Goal: Task Accomplishment & Management: Use online tool/utility

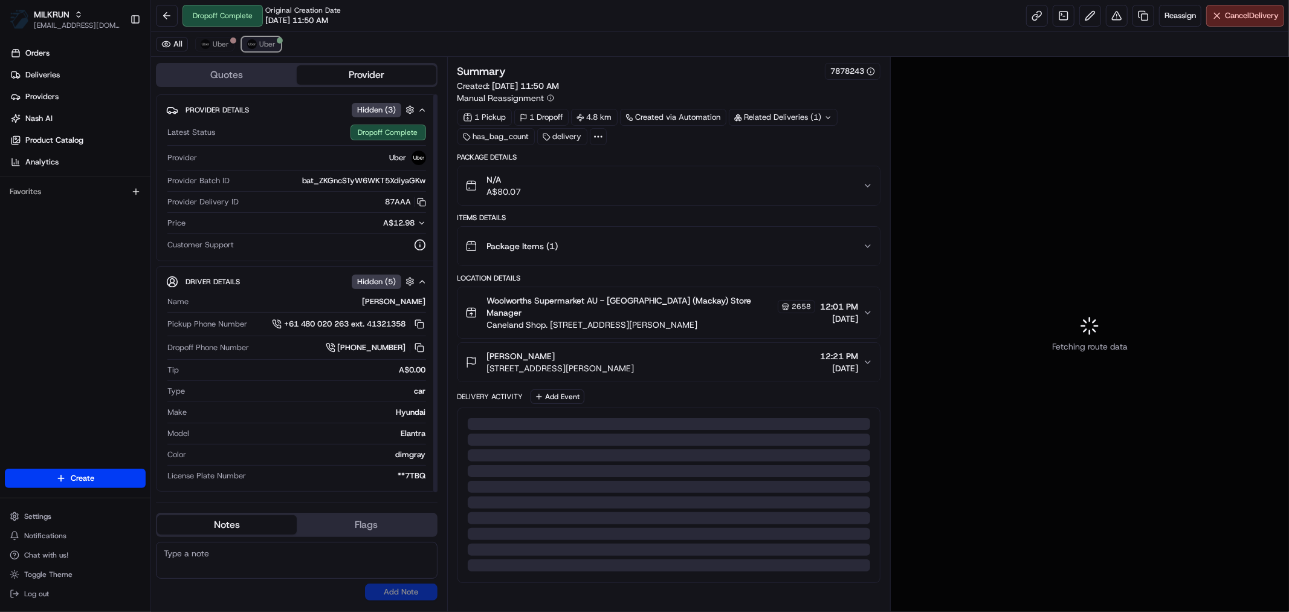
click at [269, 45] on span "Uber" at bounding box center [267, 44] width 16 height 10
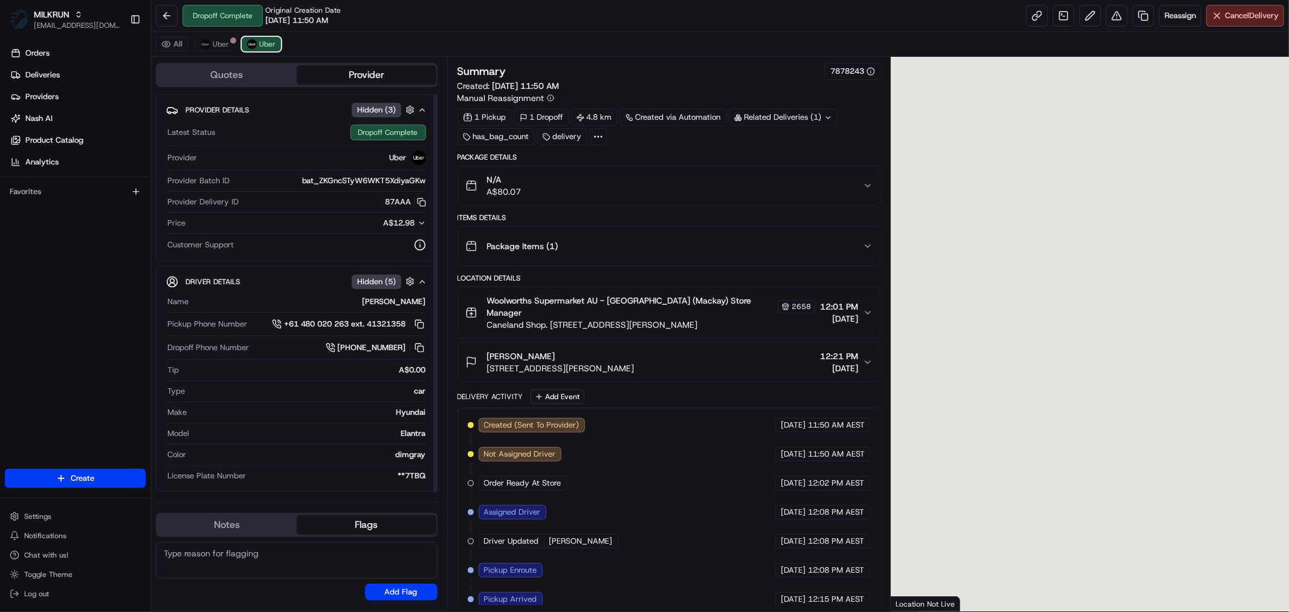
scroll to position [147, 0]
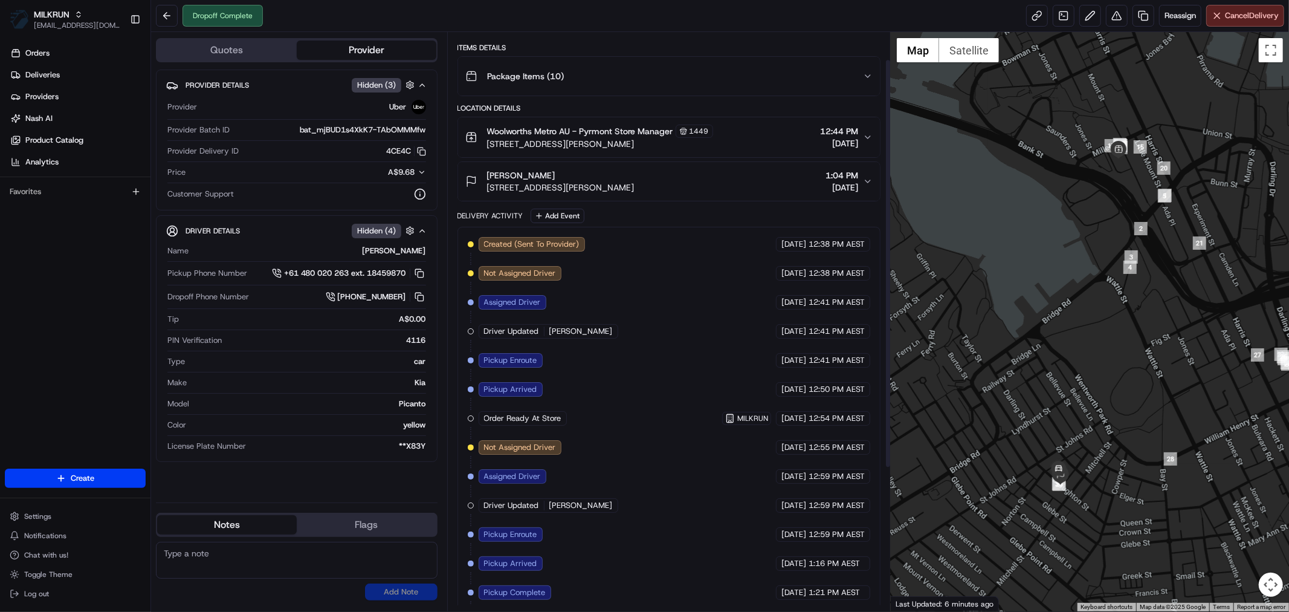
scroll to position [39, 0]
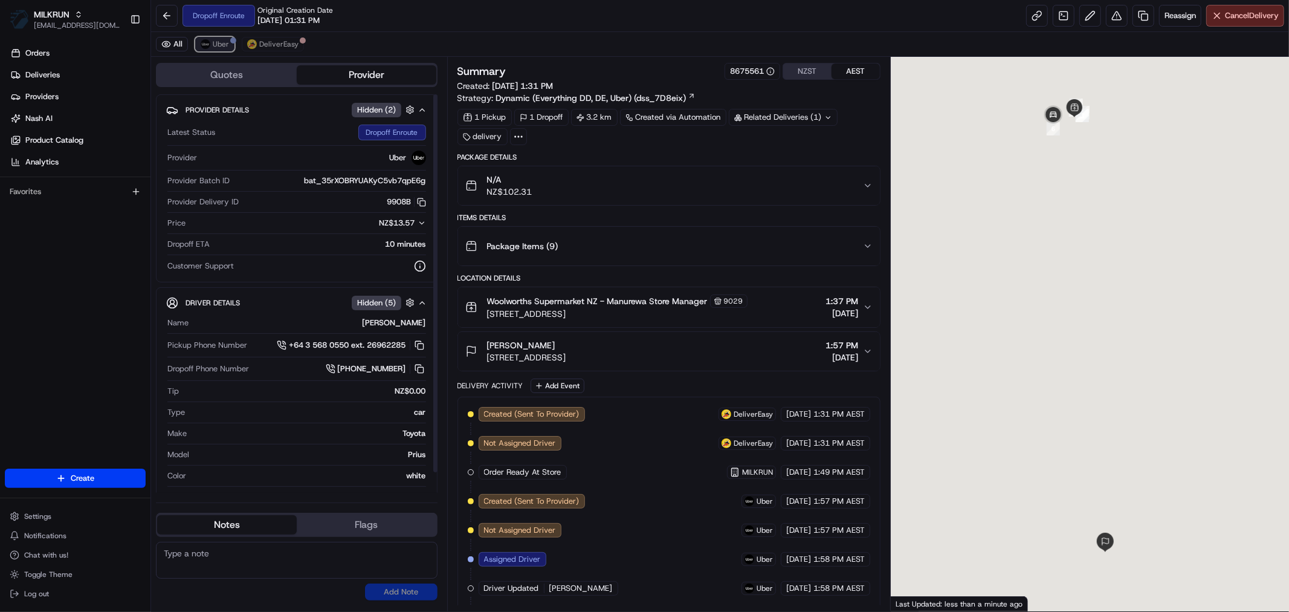
click at [215, 42] on span "Uber" at bounding box center [221, 44] width 16 height 10
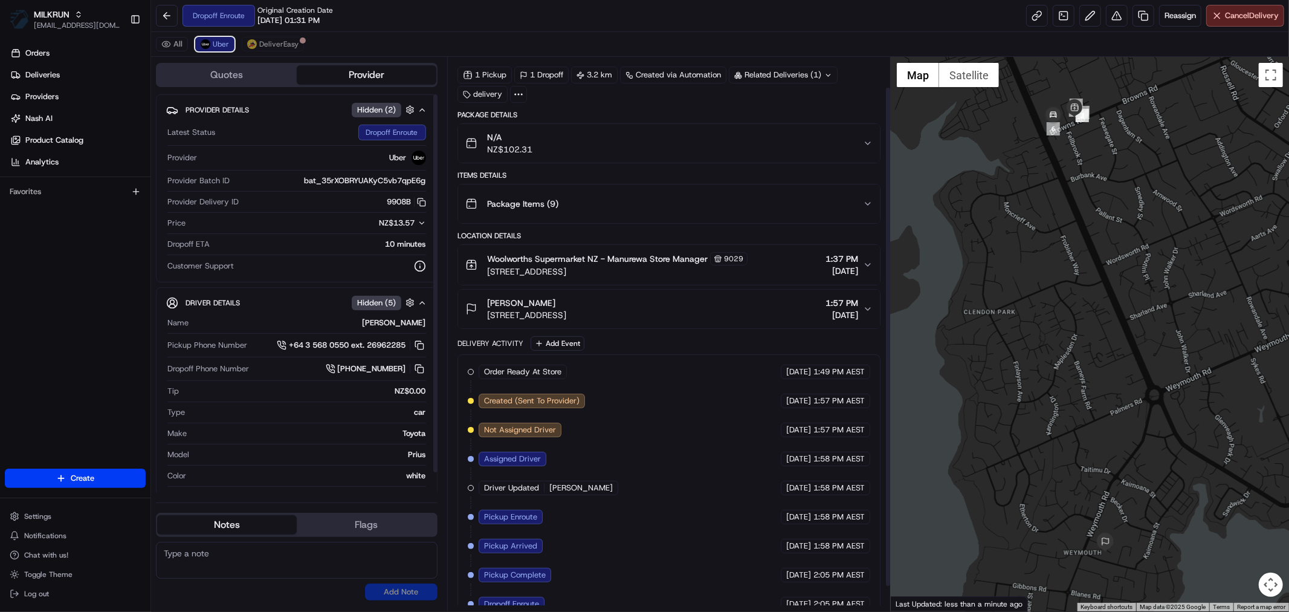
scroll to position [60, 0]
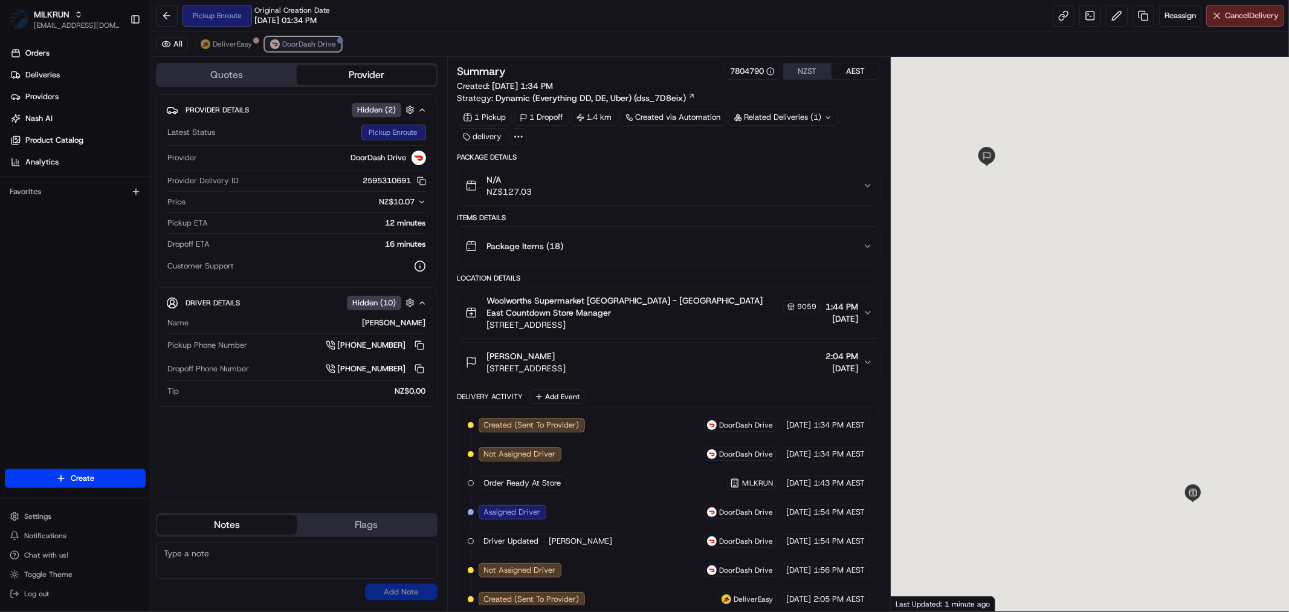
click at [304, 41] on span "DoorDash Drive" at bounding box center [309, 44] width 54 height 10
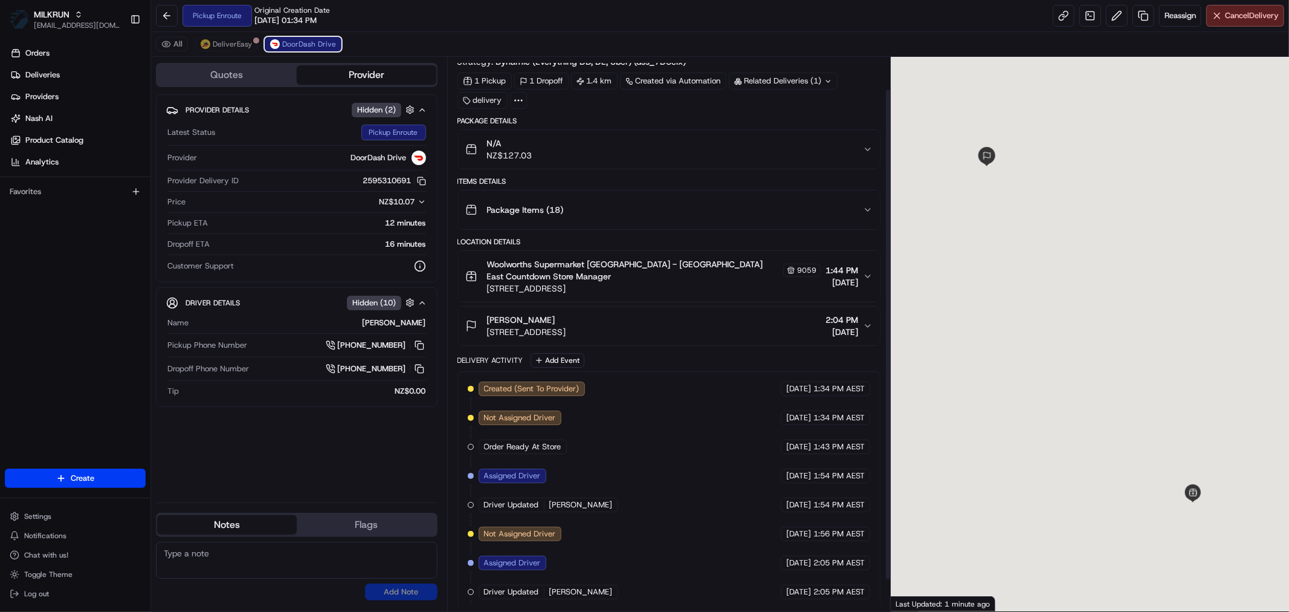
scroll to position [71, 0]
